Goal: Task Accomplishment & Management: Complete application form

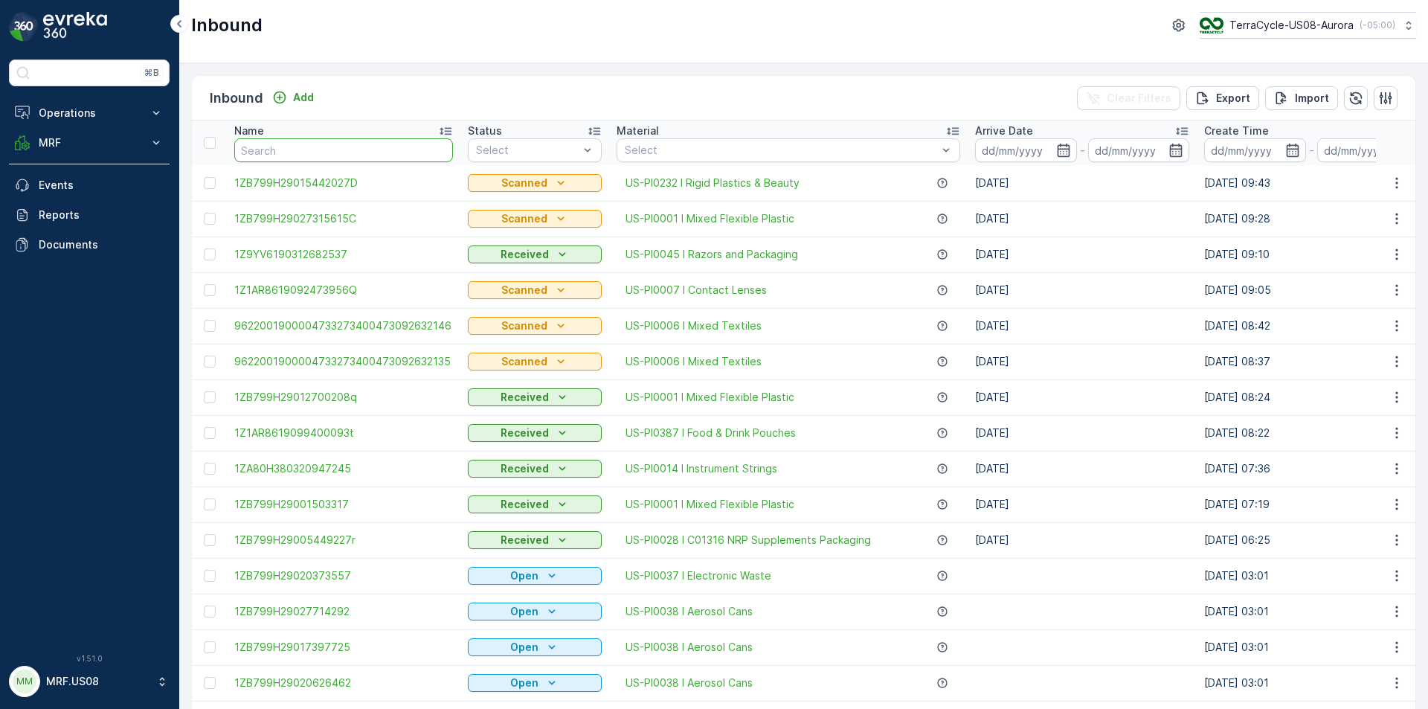
click at [362, 144] on input "text" at bounding box center [343, 150] width 219 height 24
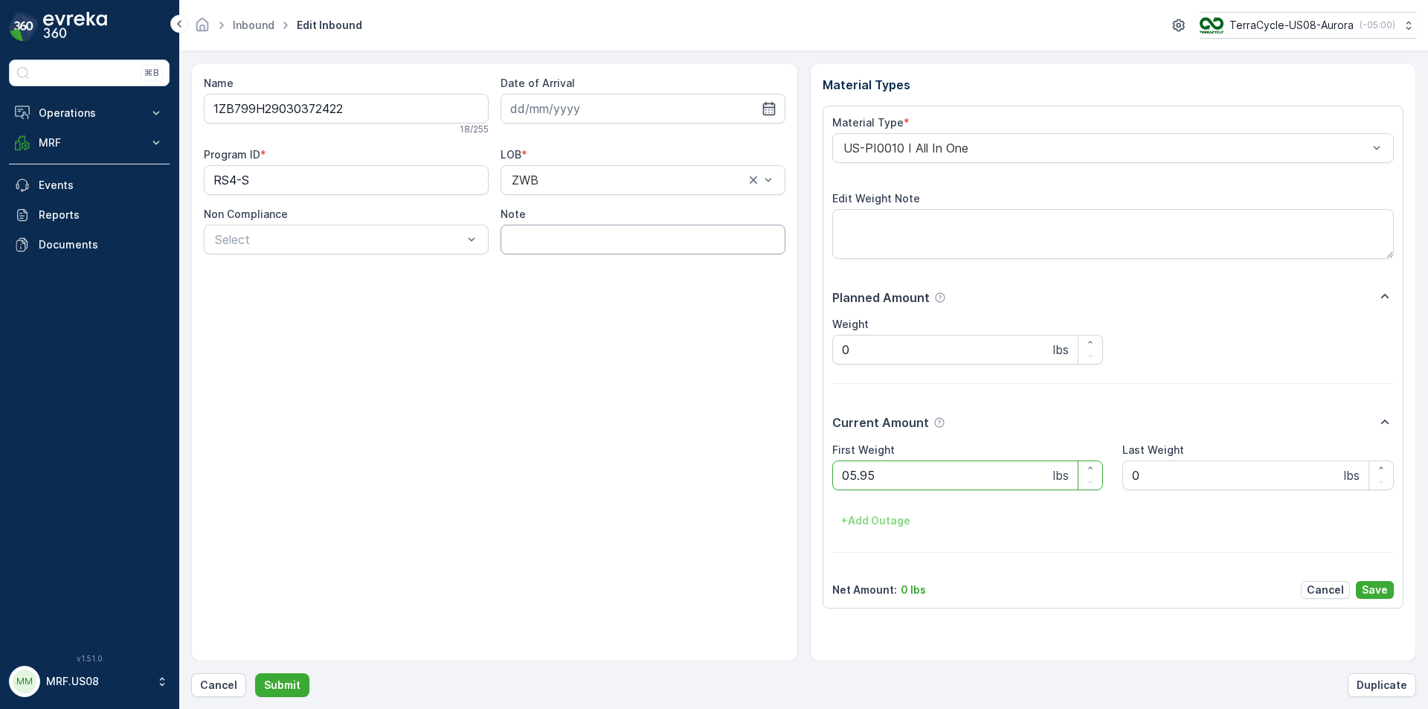
click at [255, 673] on button "Submit" at bounding box center [282, 685] width 54 height 24
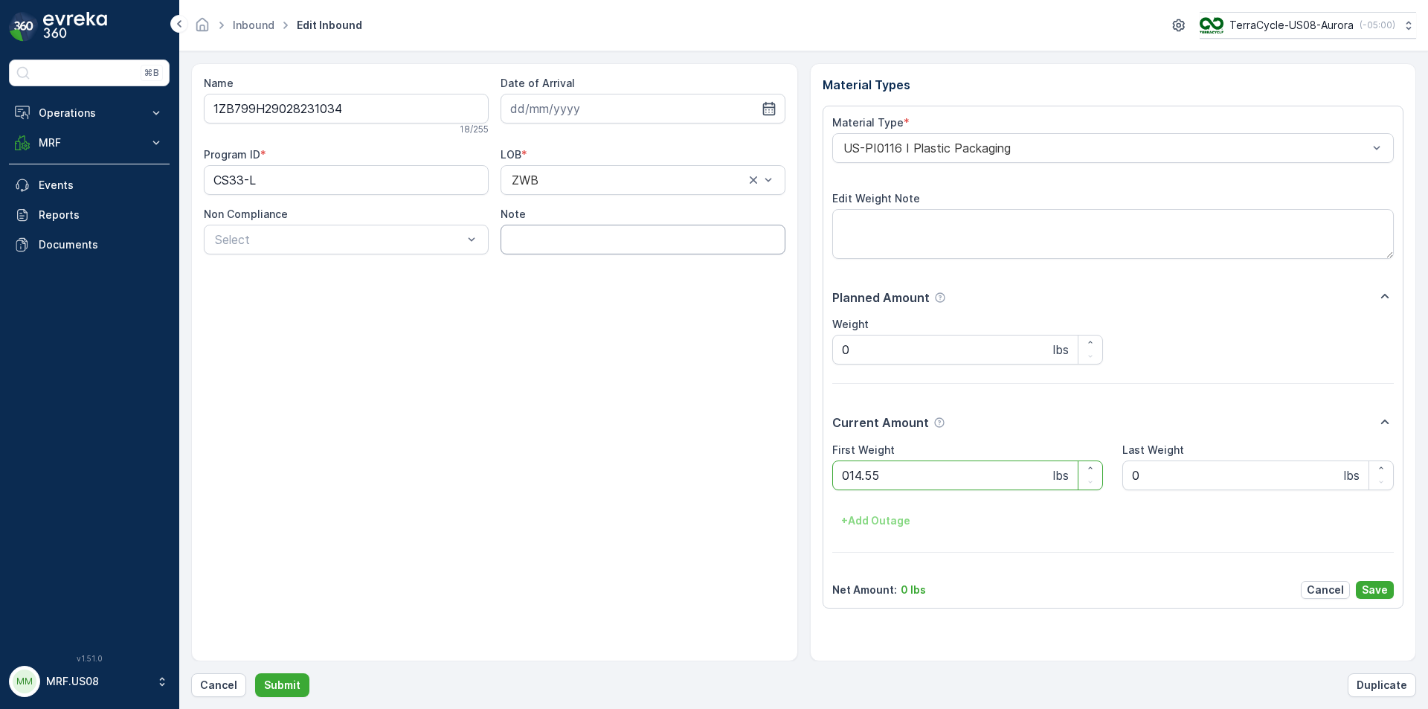
click at [255, 673] on button "Submit" at bounding box center [282, 685] width 54 height 24
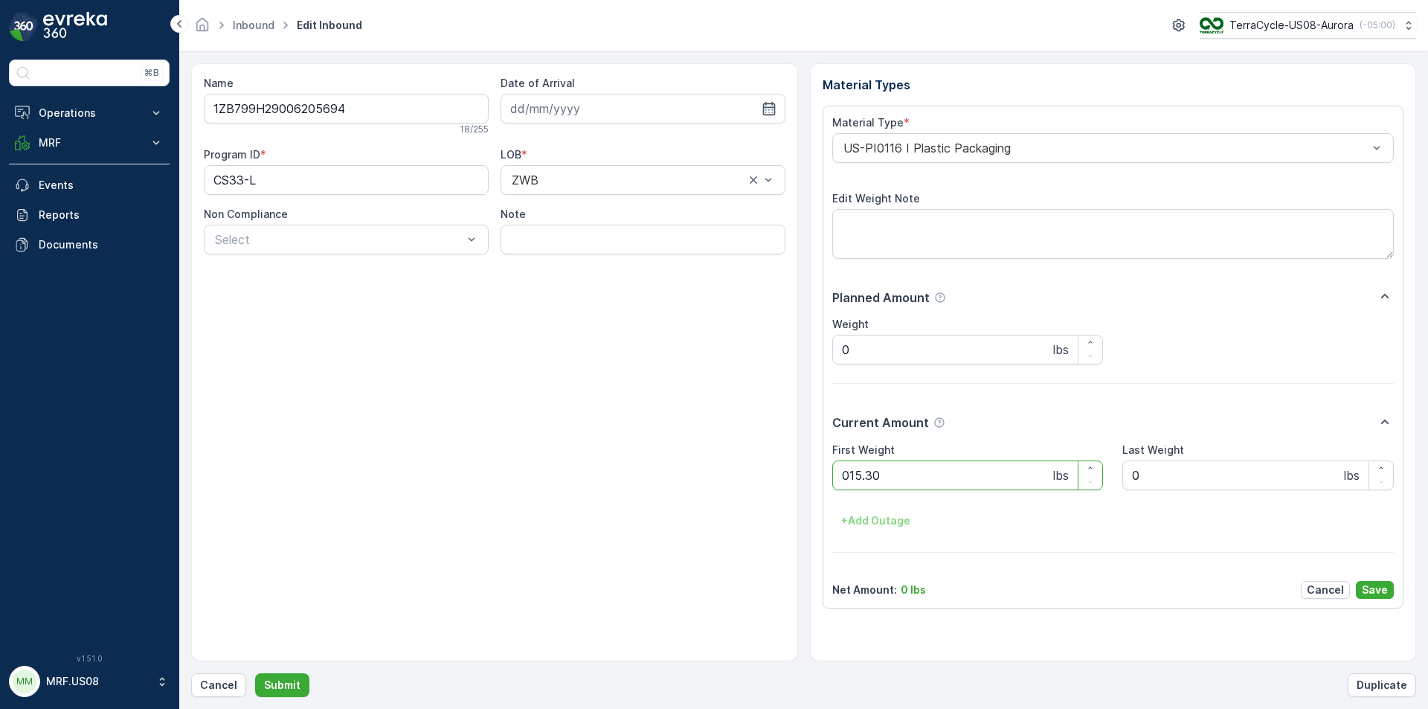
click at [255, 673] on button "Submit" at bounding box center [282, 685] width 54 height 24
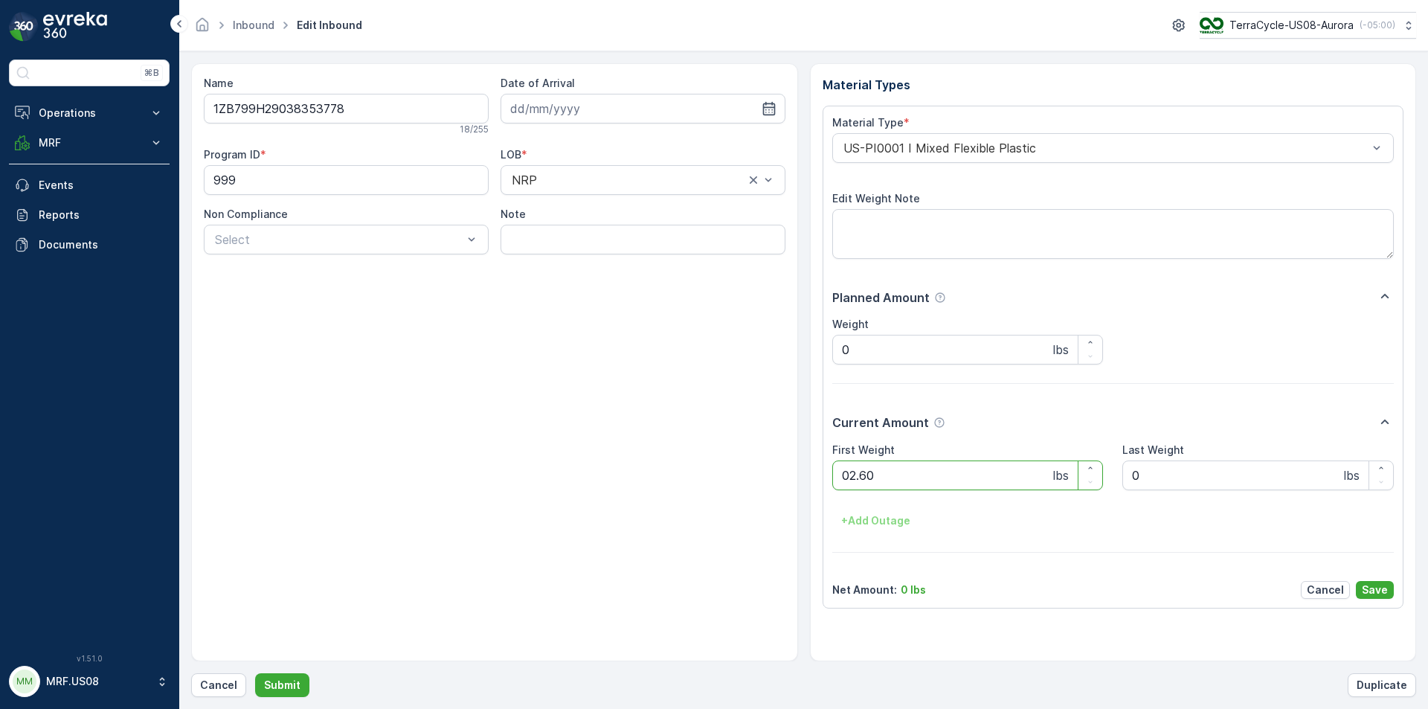
click at [255, 673] on button "Submit" at bounding box center [282, 685] width 54 height 24
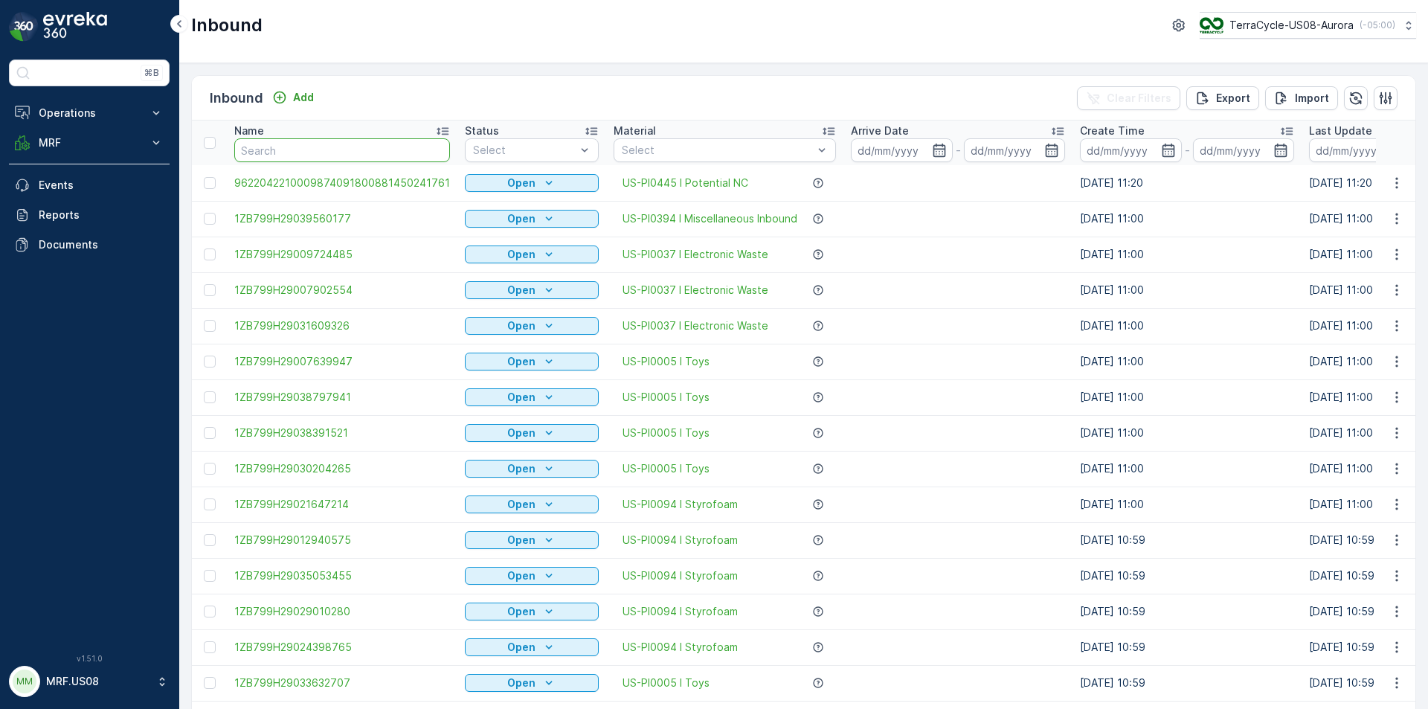
click at [249, 146] on input "text" at bounding box center [342, 150] width 216 height 24
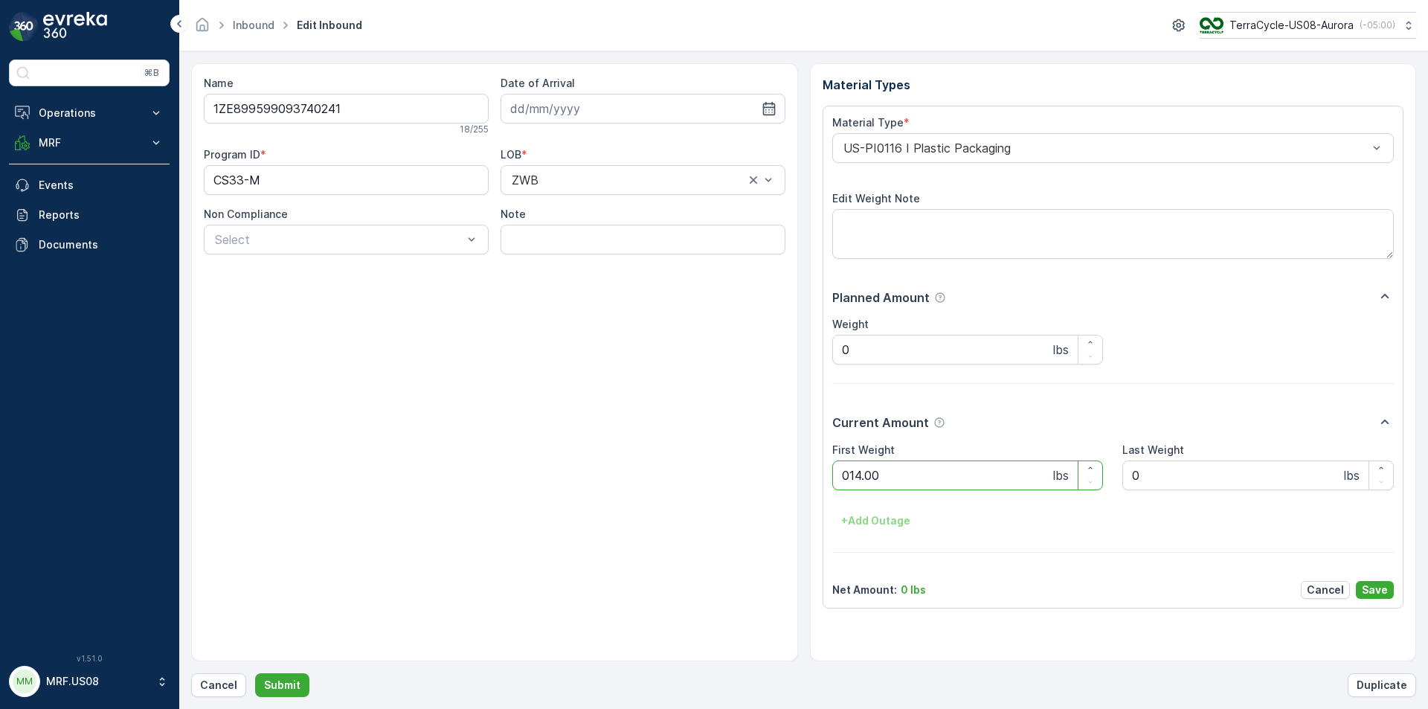
click at [255, 673] on button "Submit" at bounding box center [282, 685] width 54 height 24
